Goal: Information Seeking & Learning: Check status

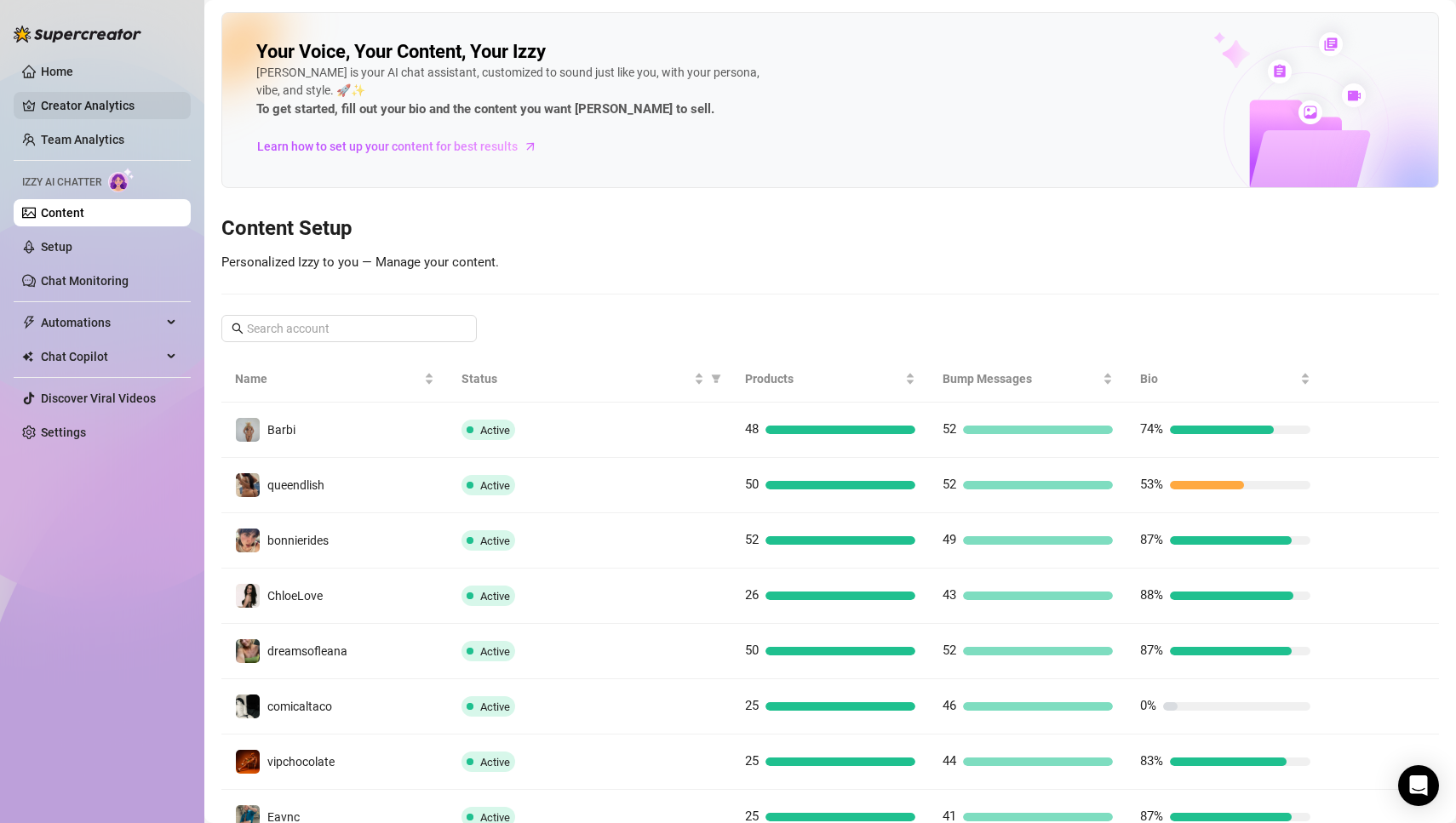
click at [98, 113] on link "Creator Analytics" at bounding box center [108, 105] width 136 height 27
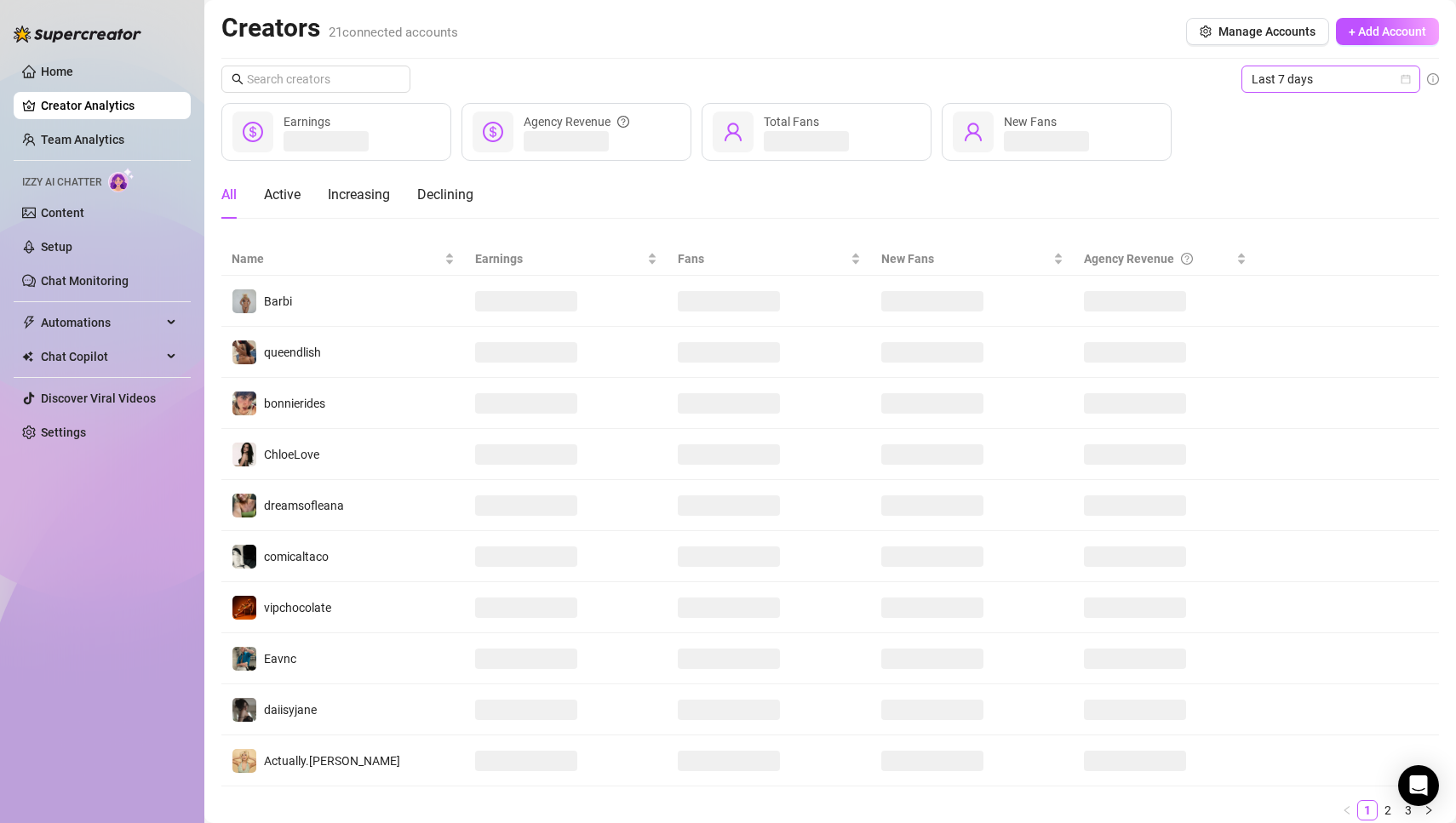
click at [1407, 77] on icon "calendar" at bounding box center [1405, 79] width 10 height 10
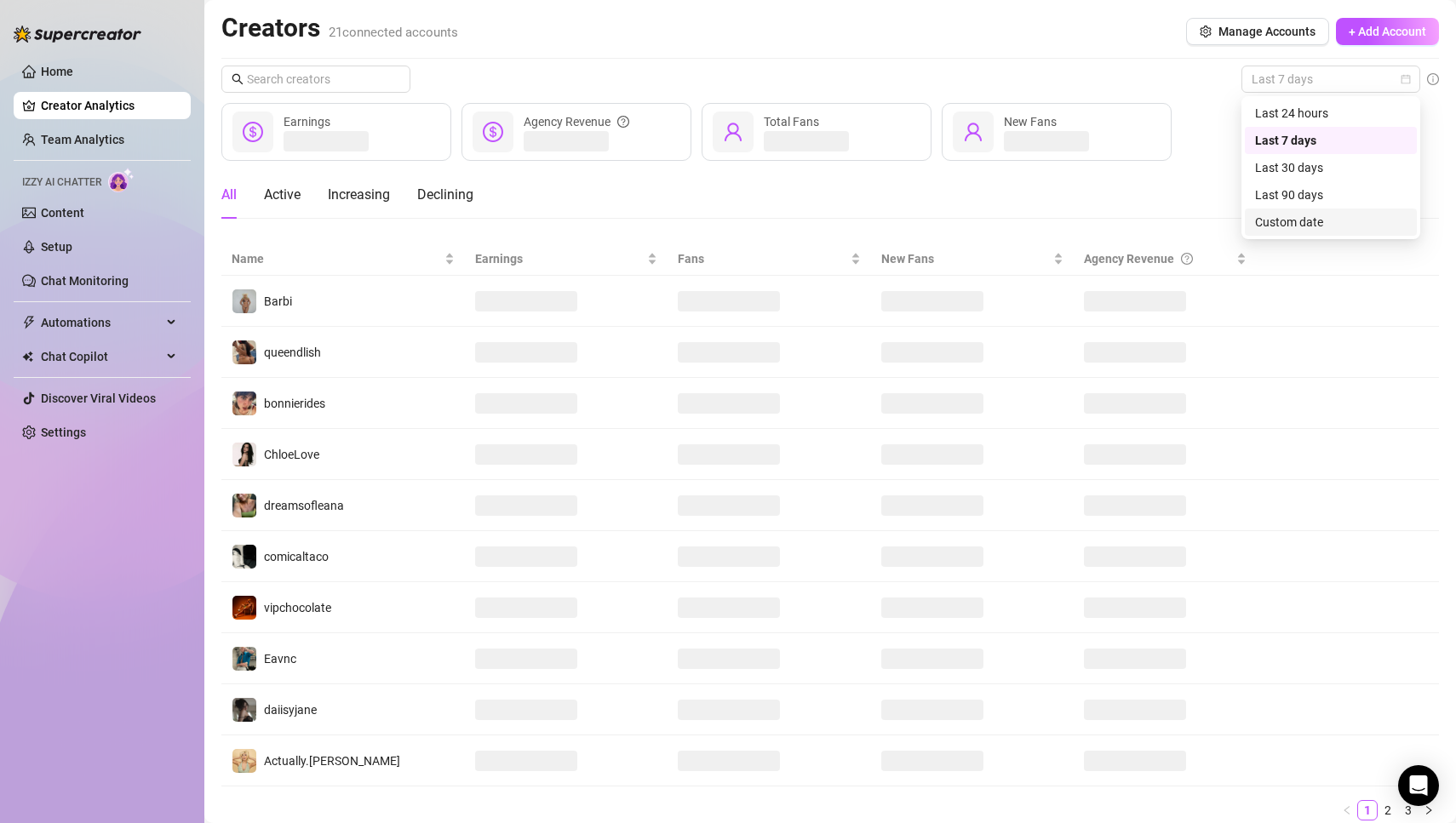
click at [1323, 231] on div "Custom date" at bounding box center [1330, 222] width 172 height 27
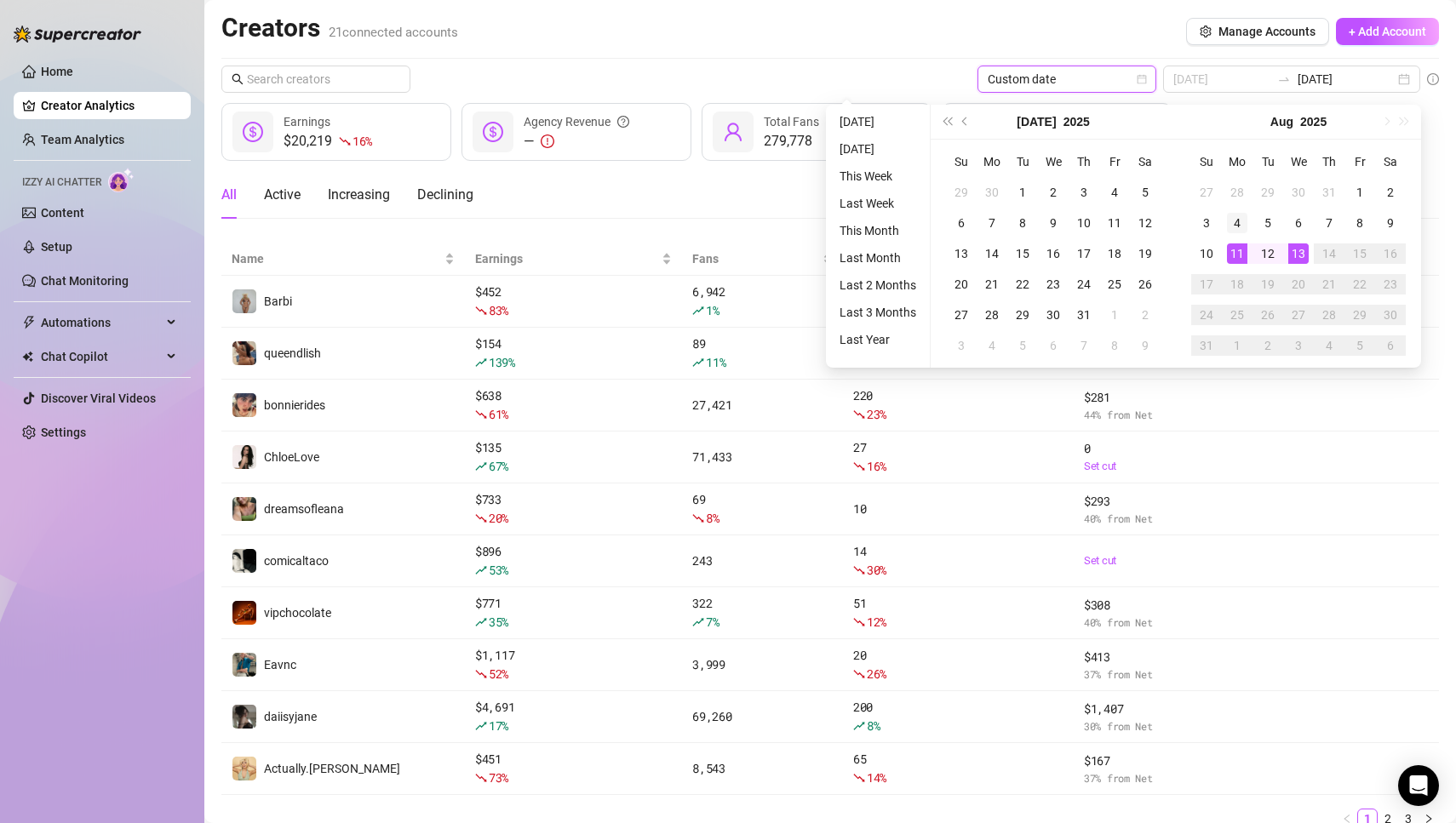
type input "[DATE]"
click at [1238, 221] on div "4" at bounding box center [1237, 223] width 21 height 21
type input "[DATE]"
click at [1204, 257] on div "10" at bounding box center [1206, 254] width 21 height 21
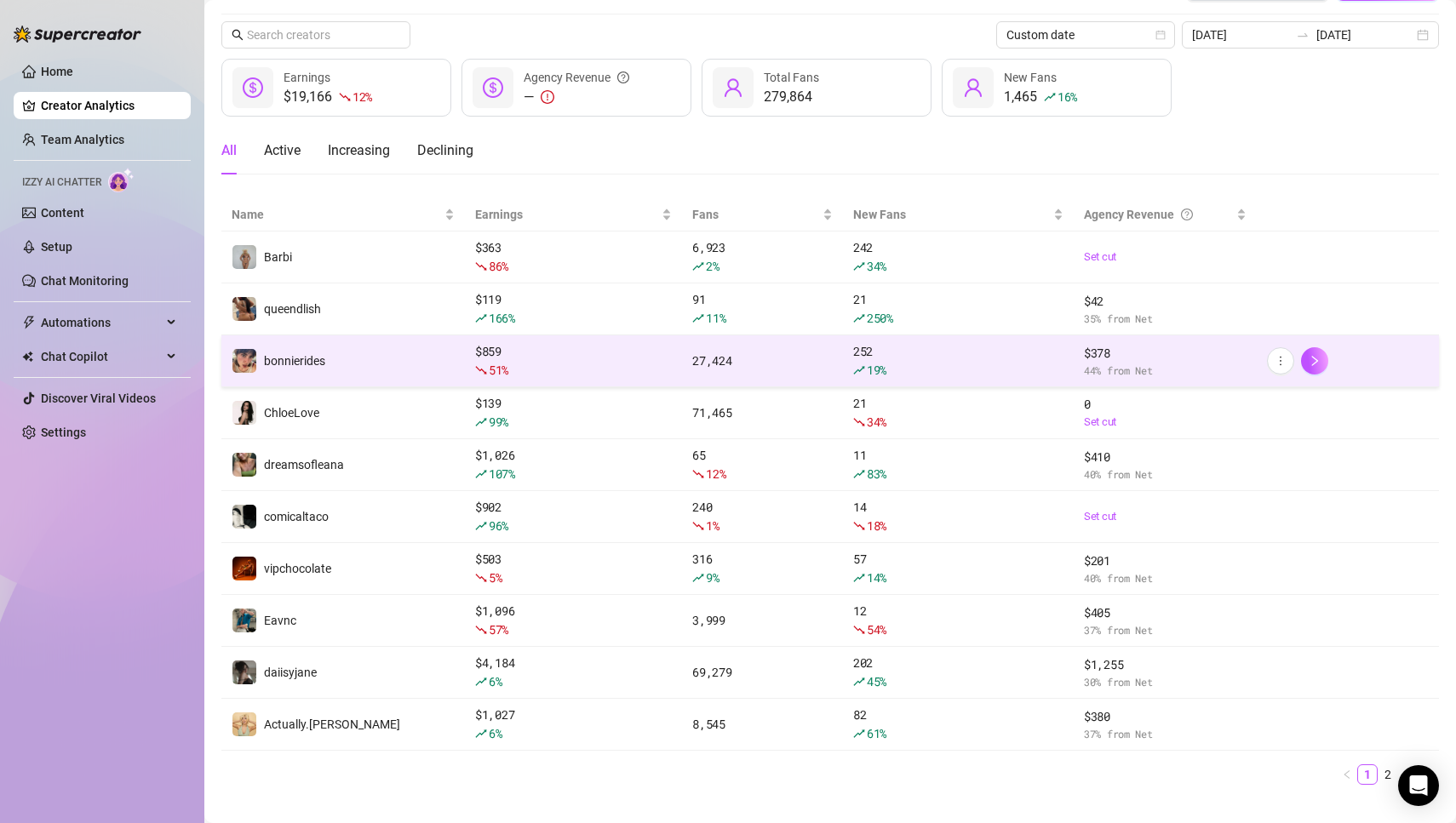
scroll to position [67, 0]
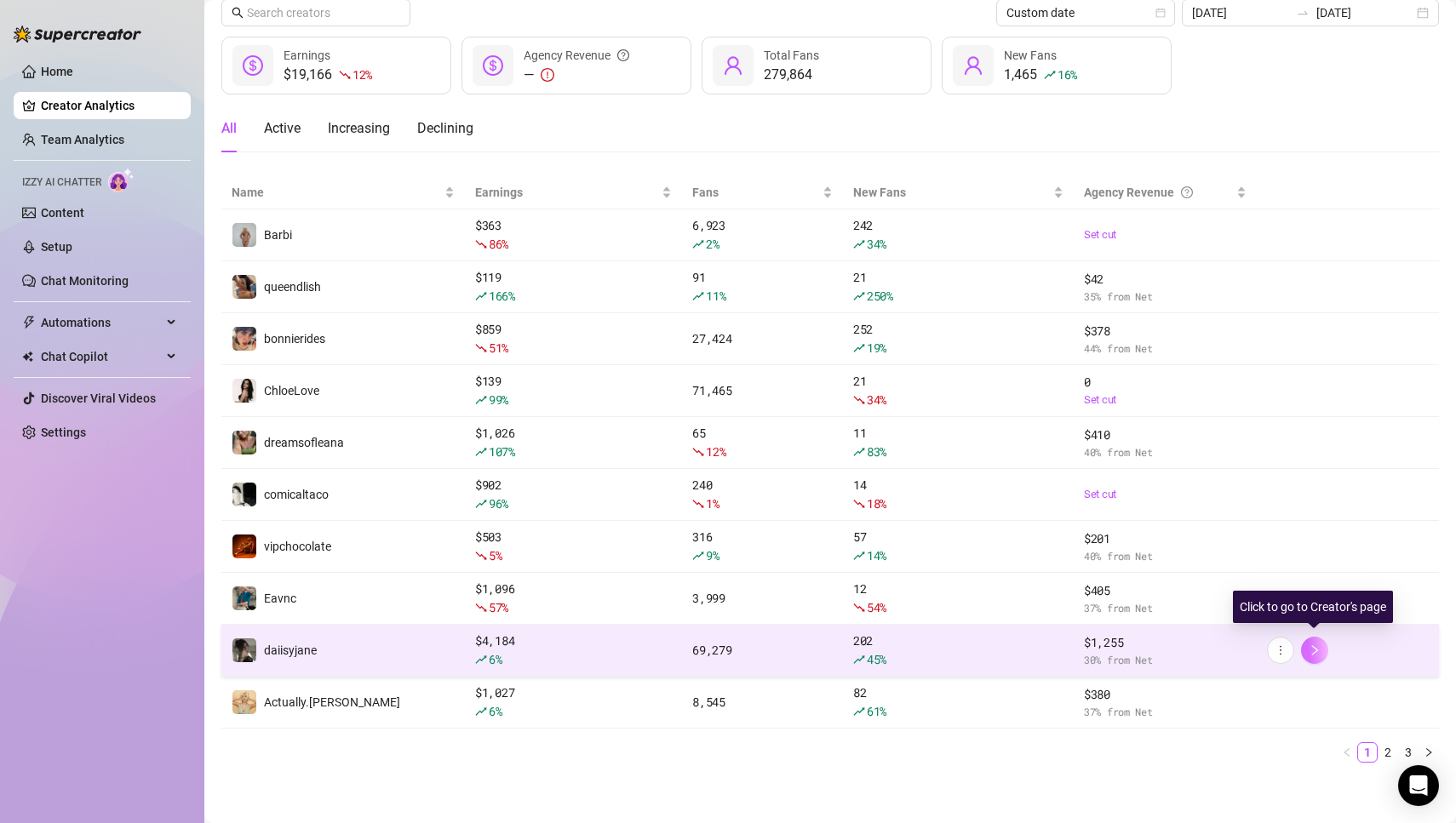
click at [1318, 653] on button "button" at bounding box center [1314, 649] width 27 height 27
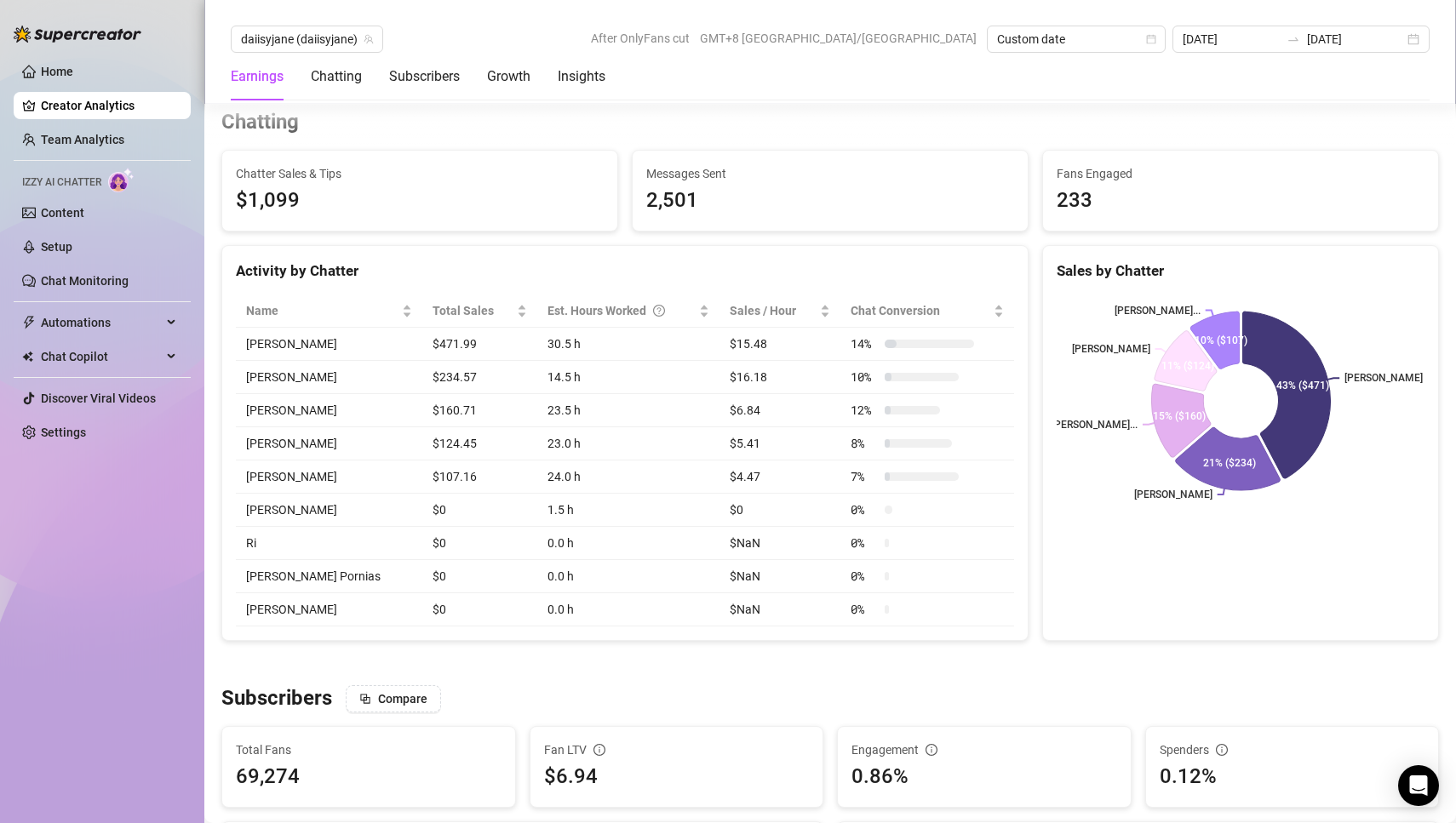
scroll to position [609, 0]
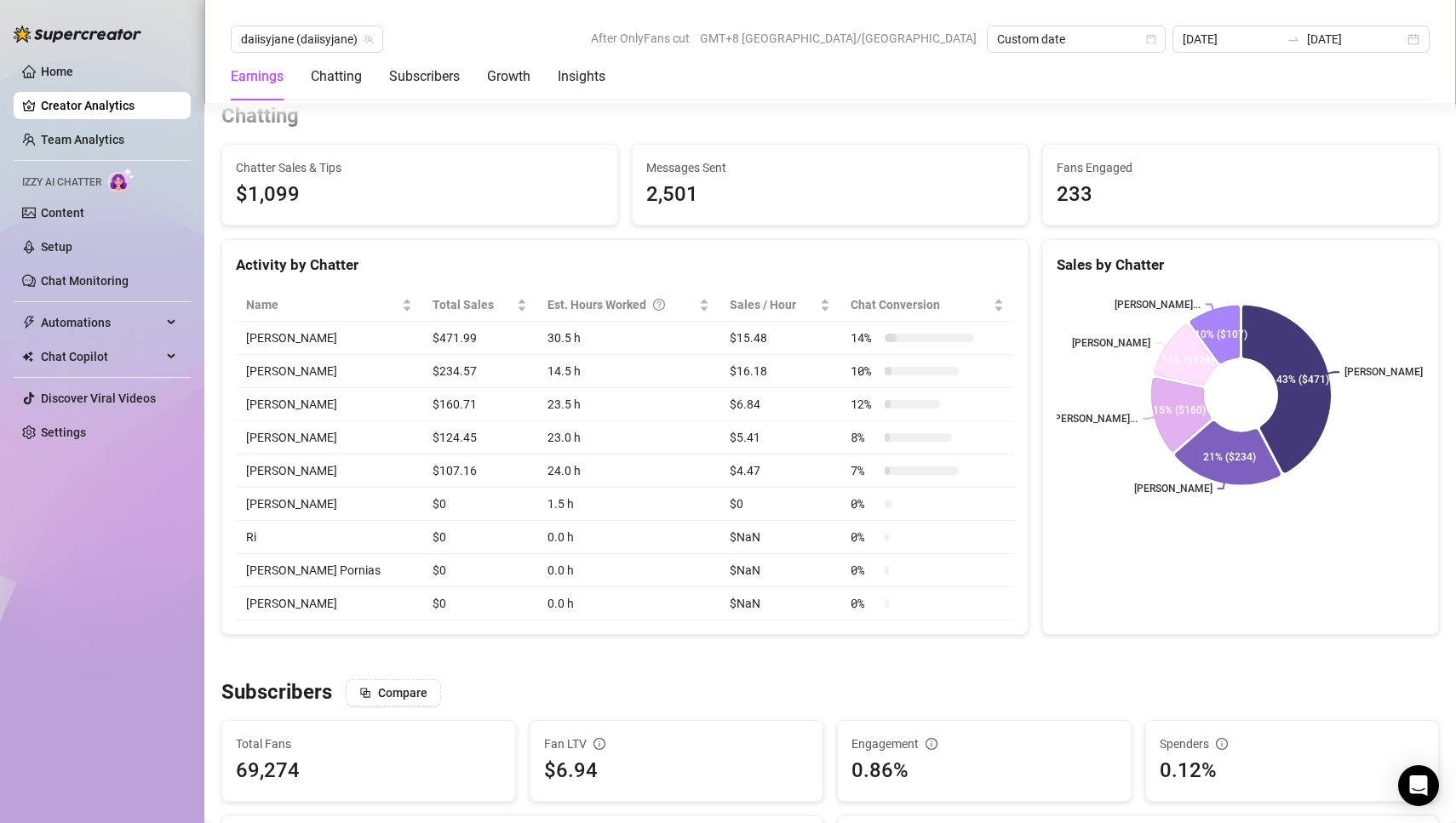
click at [681, 679] on div "Subscribers Compare" at bounding box center [829, 692] width 1217 height 27
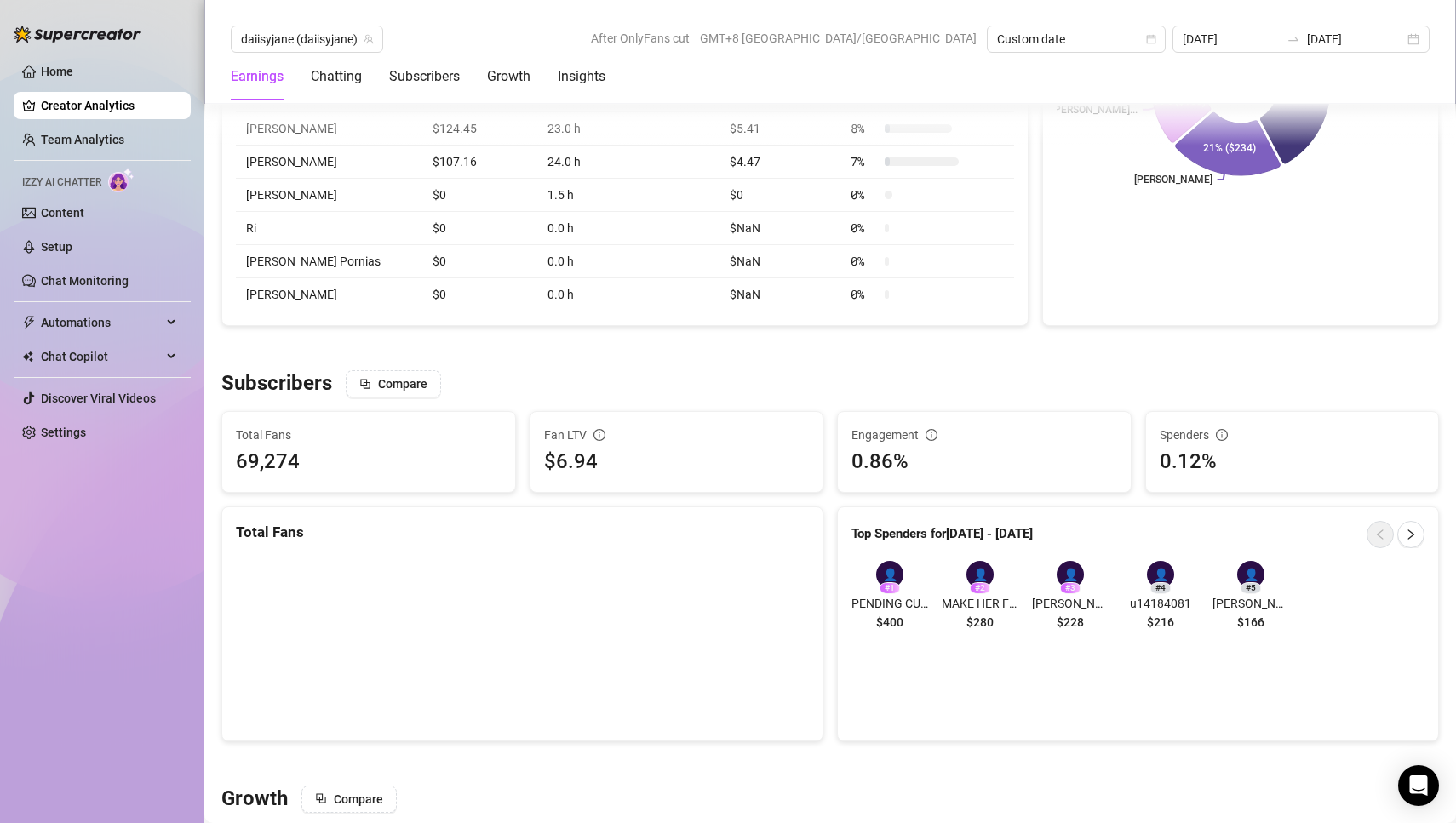
scroll to position [924, 0]
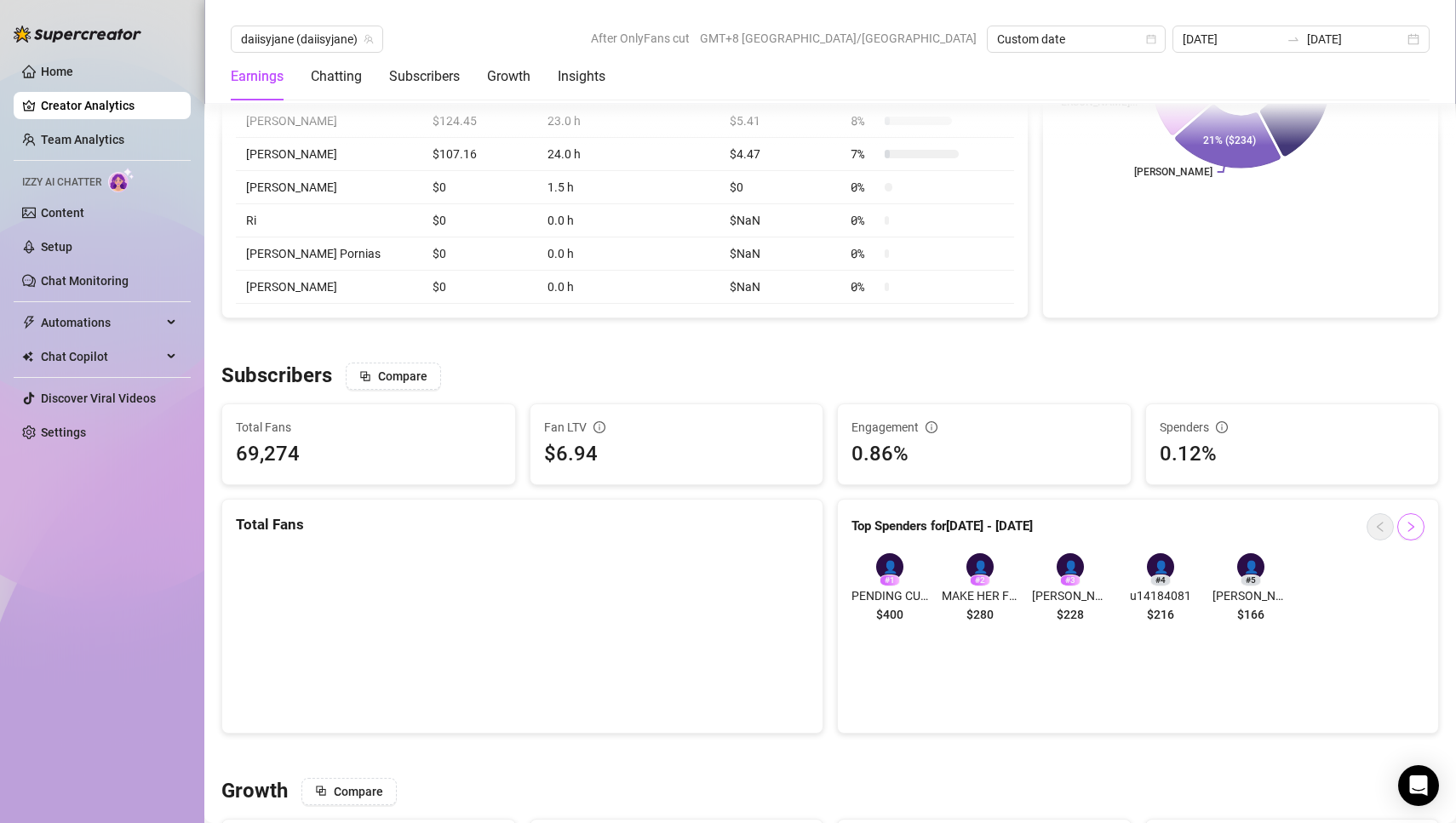
click at [1414, 530] on button "button" at bounding box center [1410, 526] width 27 height 27
click at [1381, 528] on icon "left" at bounding box center [1380, 526] width 12 height 12
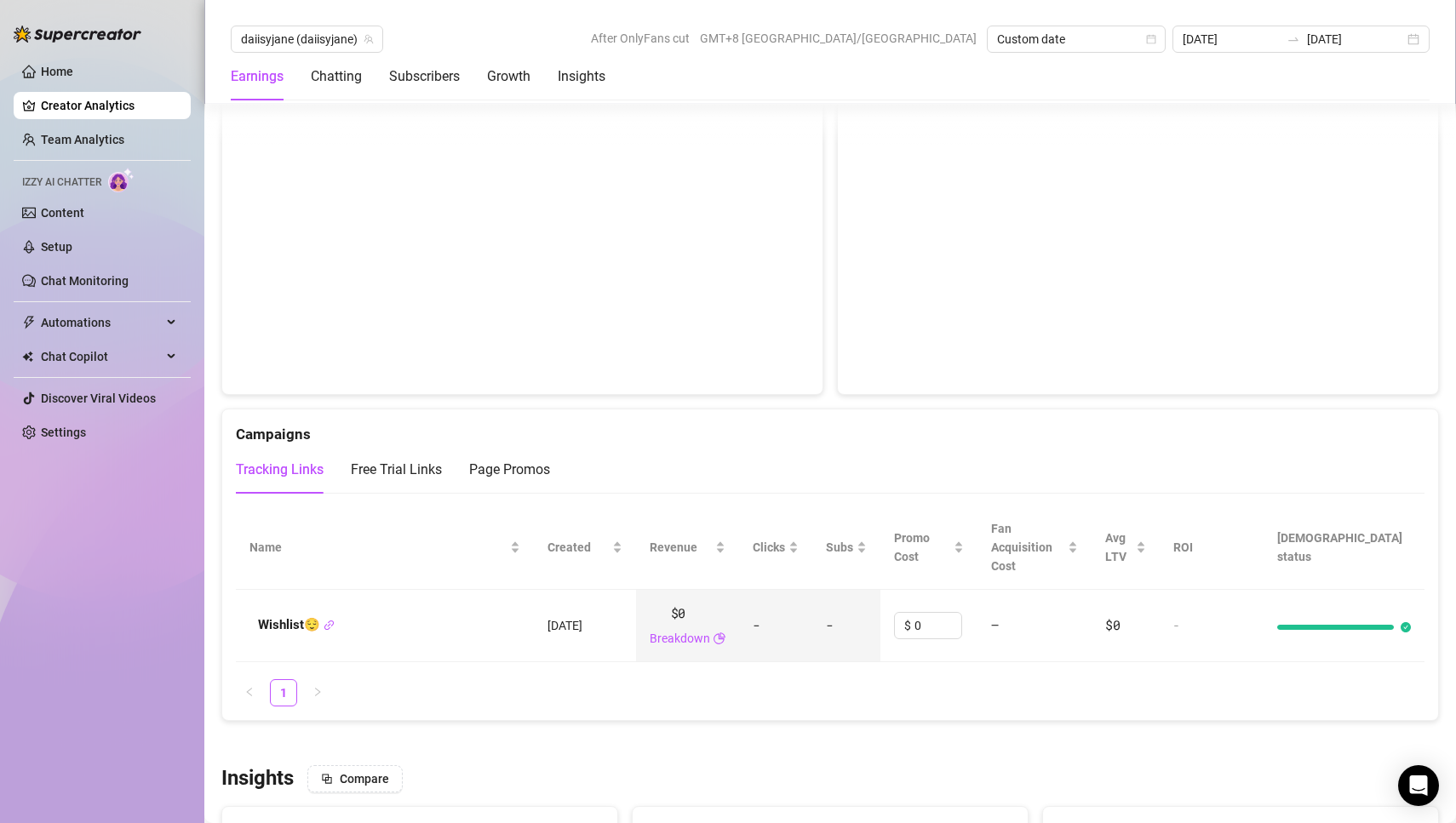
scroll to position [1810, 0]
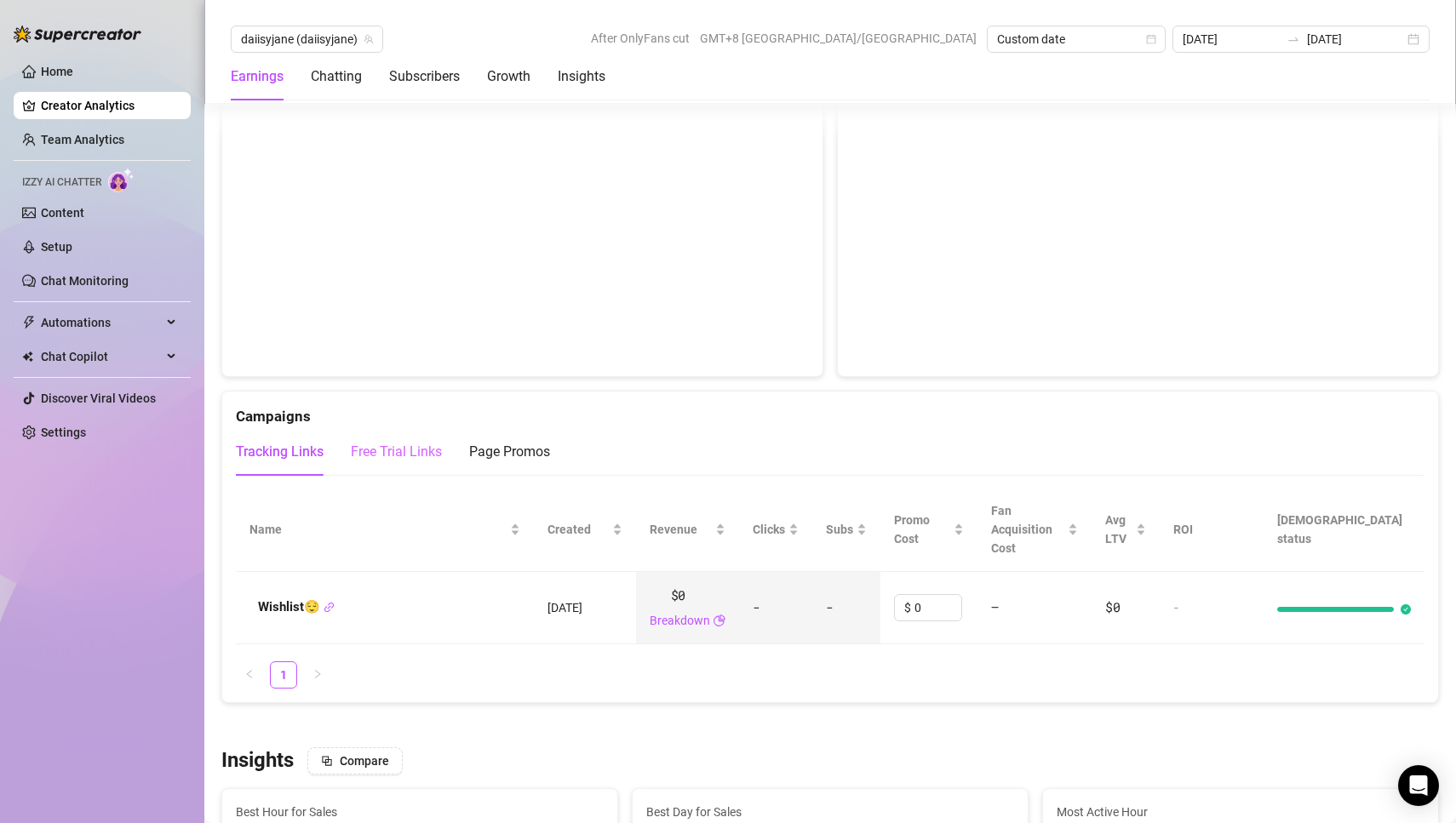
click at [402, 456] on div "Free Trial Links" at bounding box center [396, 452] width 91 height 48
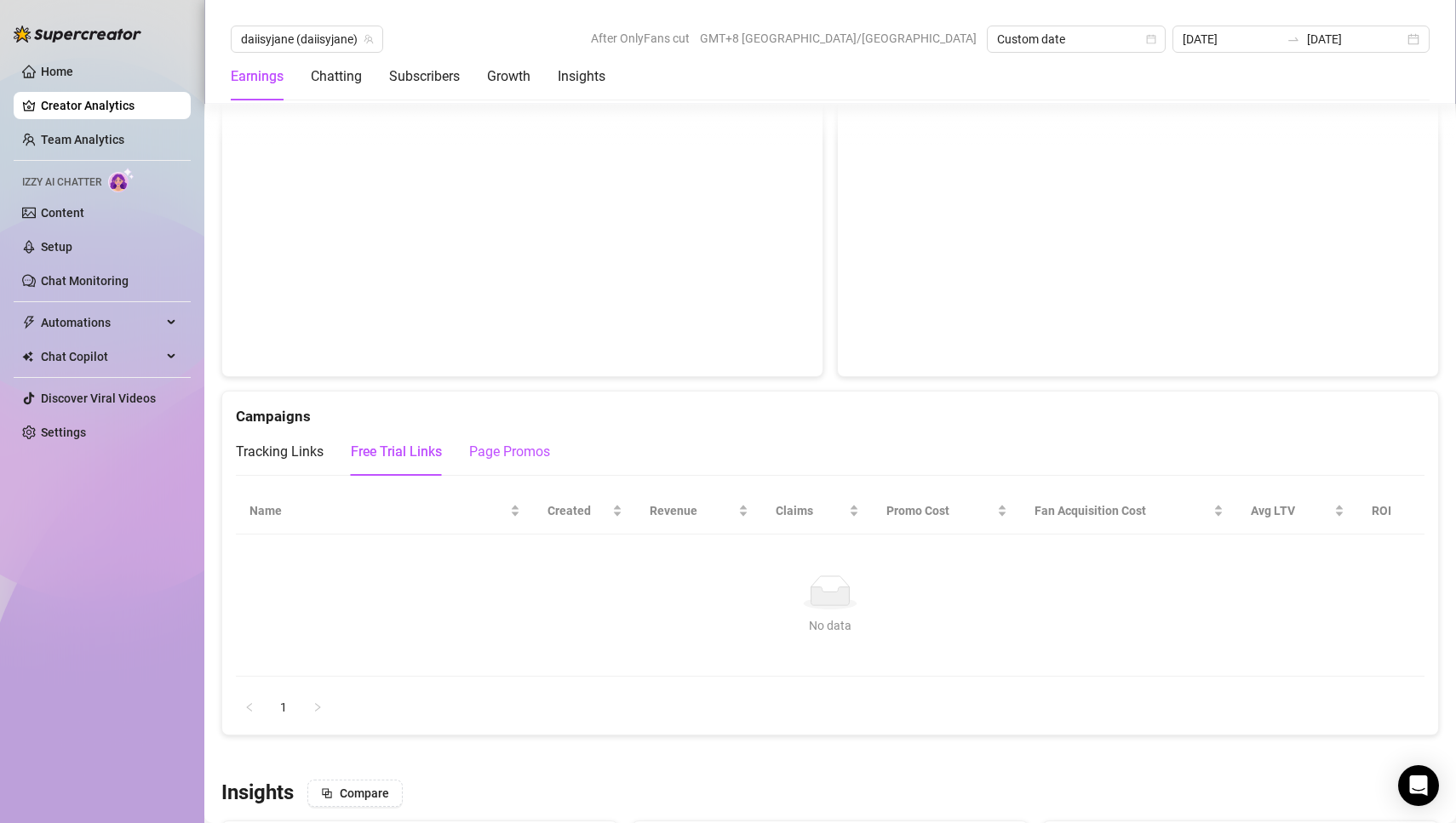
click at [529, 446] on div "Page Promos" at bounding box center [509, 452] width 81 height 21
click at [293, 442] on div "Tracking Links" at bounding box center [279, 452] width 87 height 21
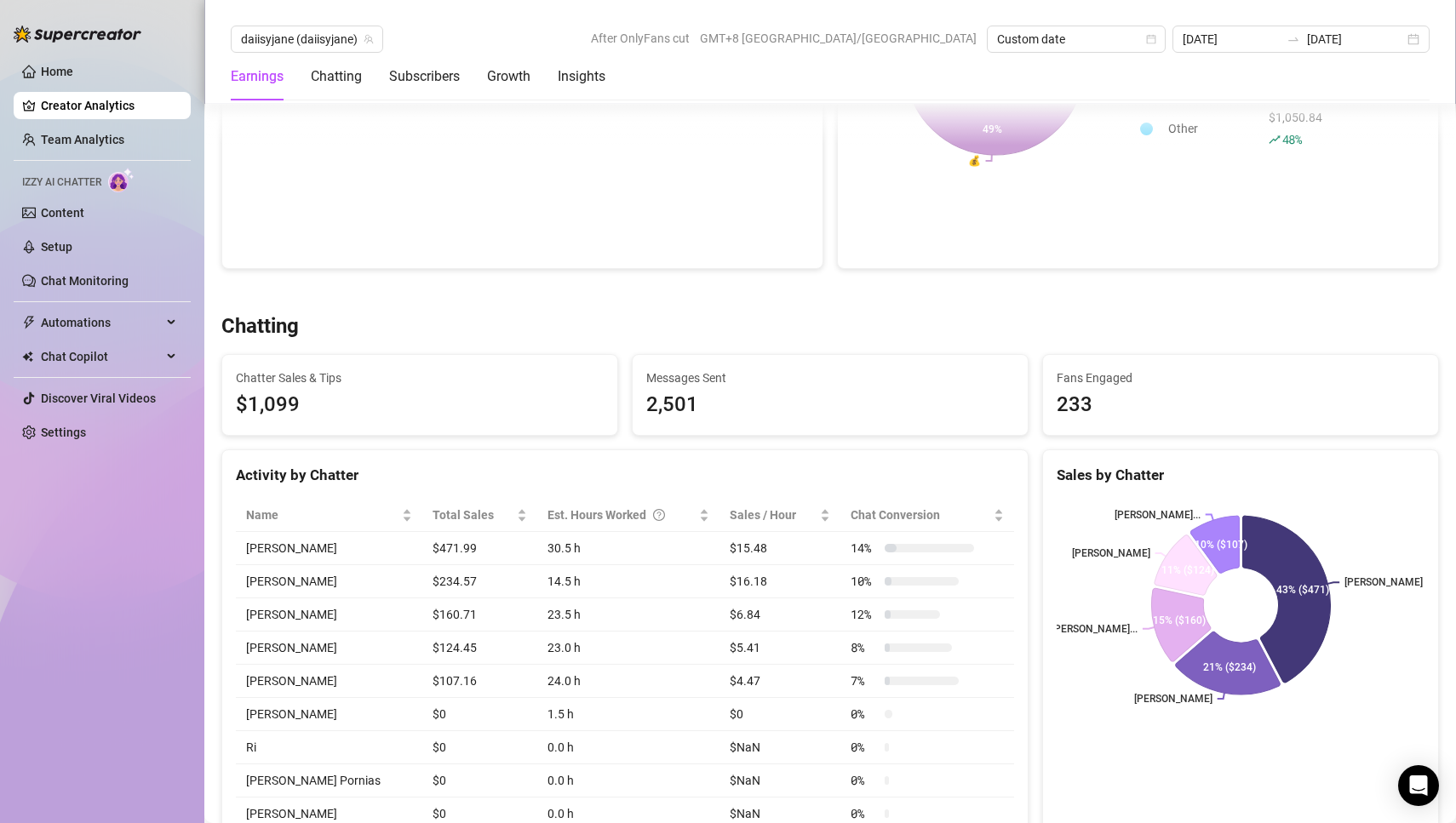
scroll to position [0, 0]
